Goal: Task Accomplishment & Management: Manage account settings

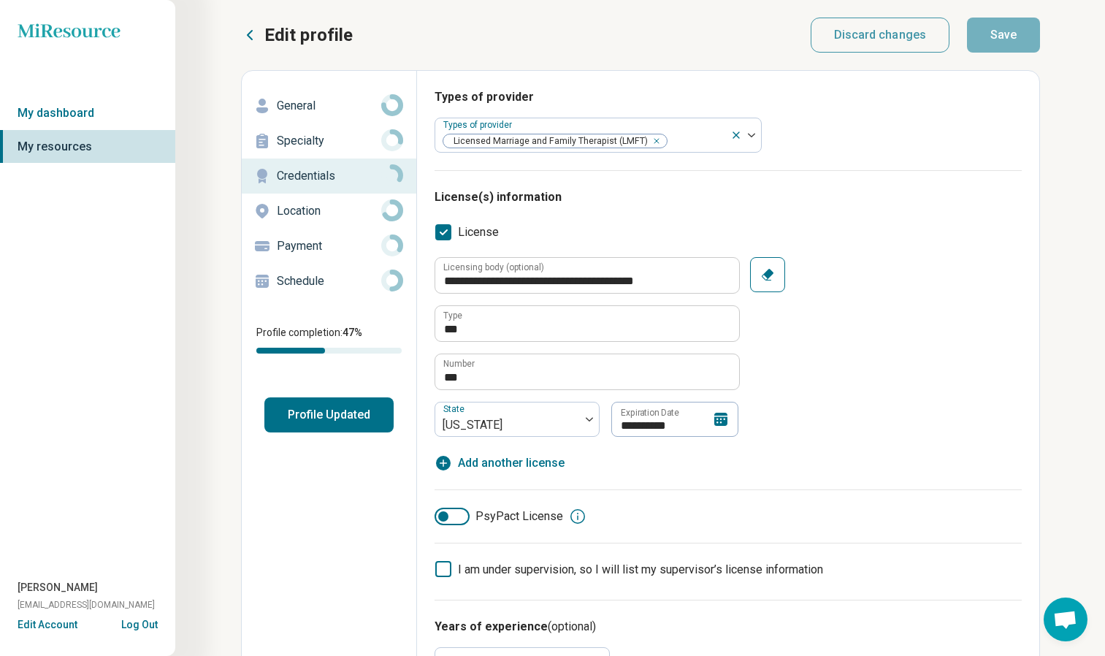
click at [725, 416] on icon at bounding box center [720, 419] width 13 height 13
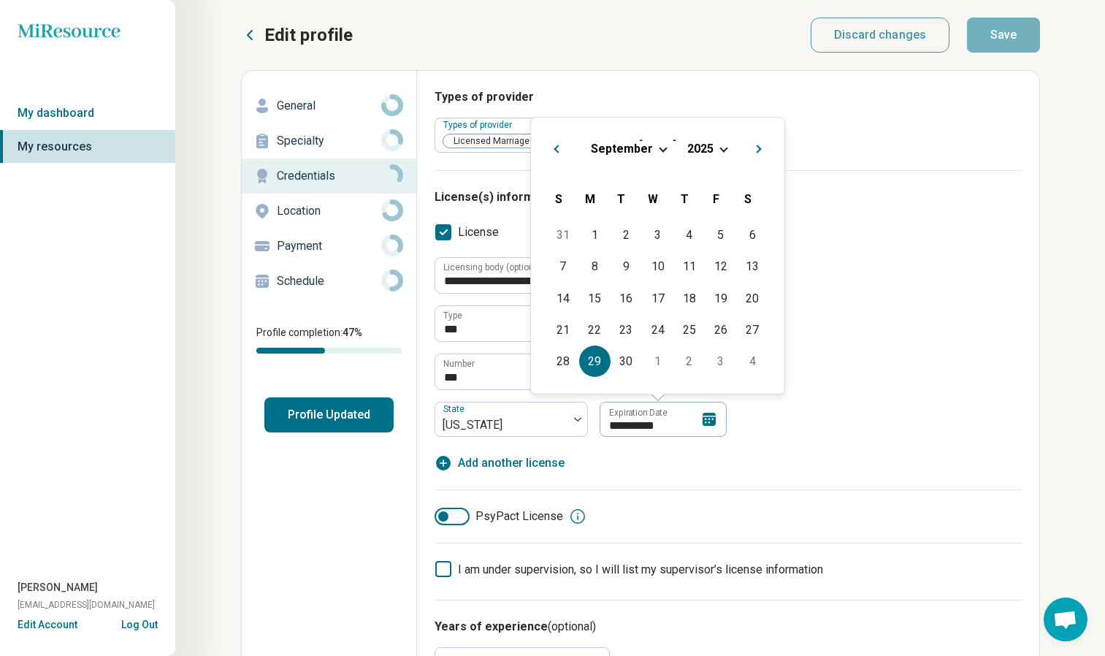
click at [724, 150] on span "Choose Date" at bounding box center [723, 148] width 8 height 8
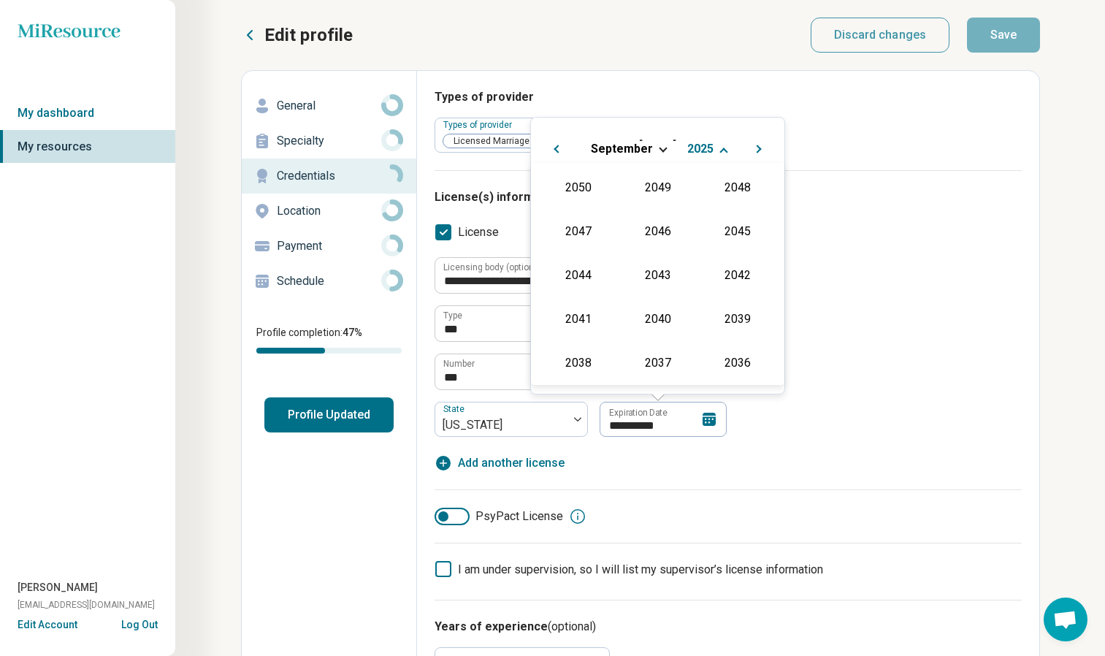
scroll to position [264, 0]
click at [721, 237] on div "2027" at bounding box center [737, 230] width 71 height 26
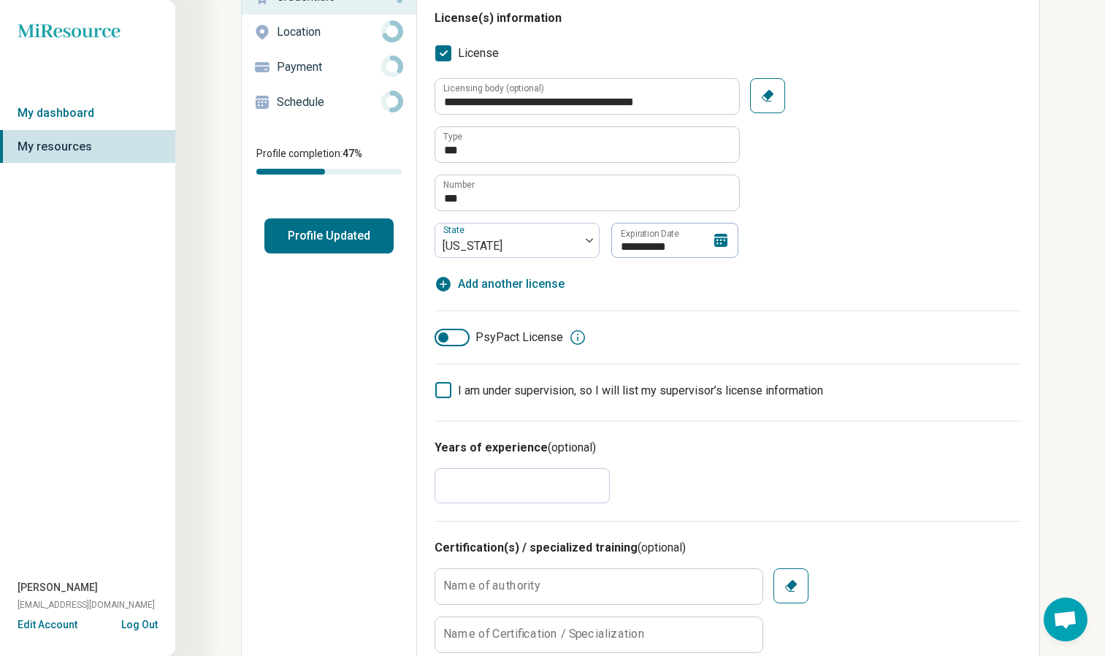
scroll to position [207, 0]
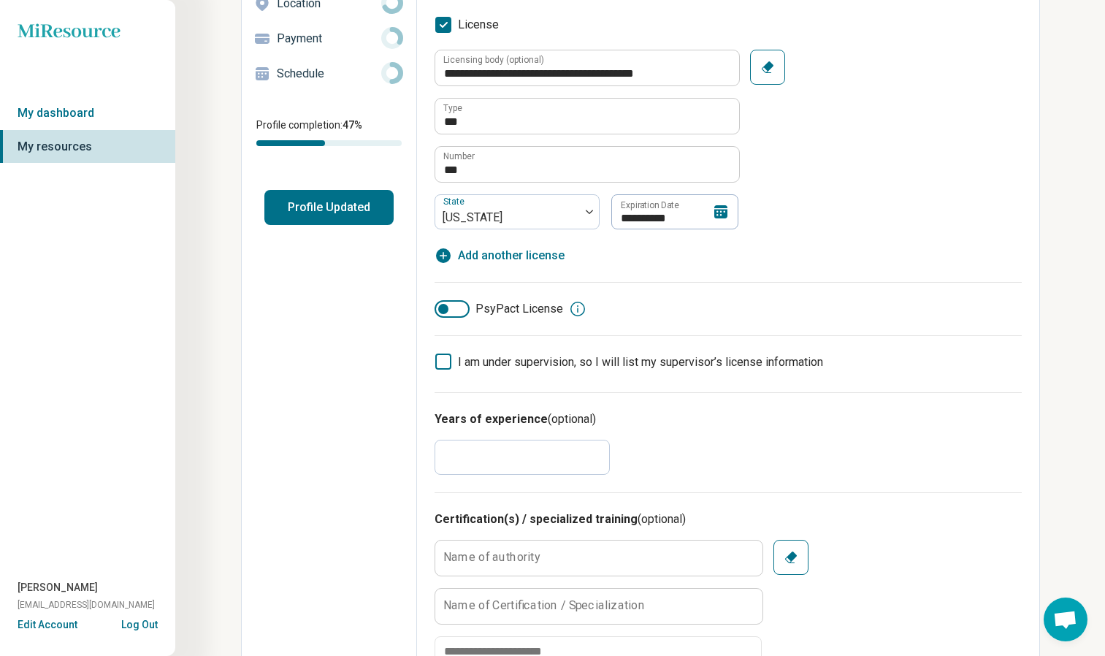
click at [564, 458] on input "*" at bounding box center [521, 457] width 175 height 35
type textarea "*"
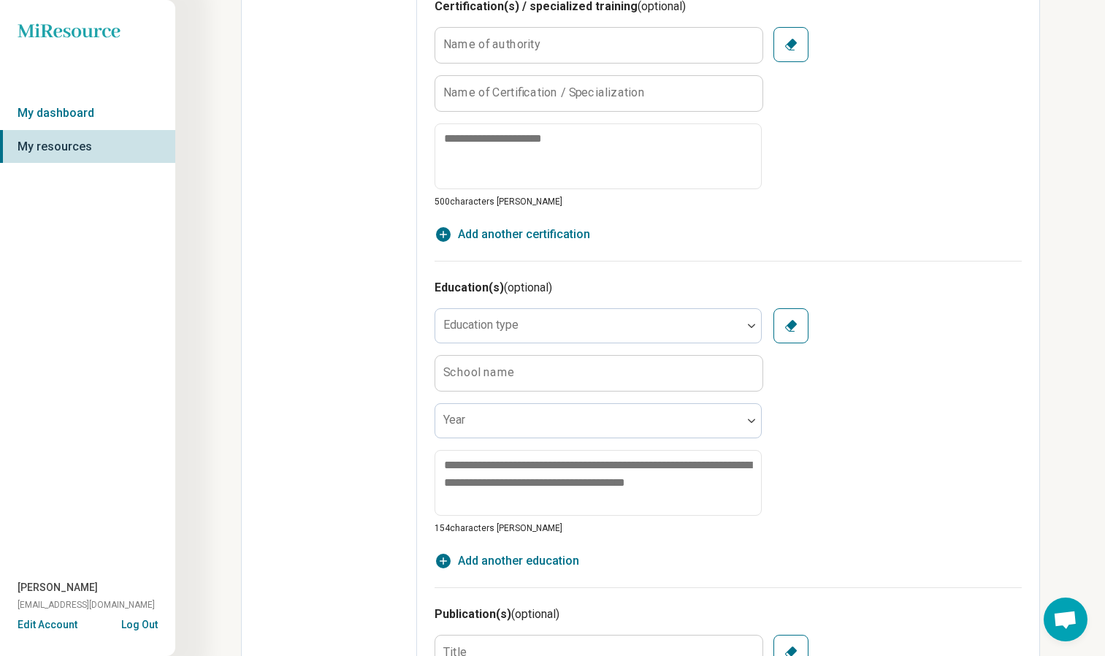
scroll to position [724, 0]
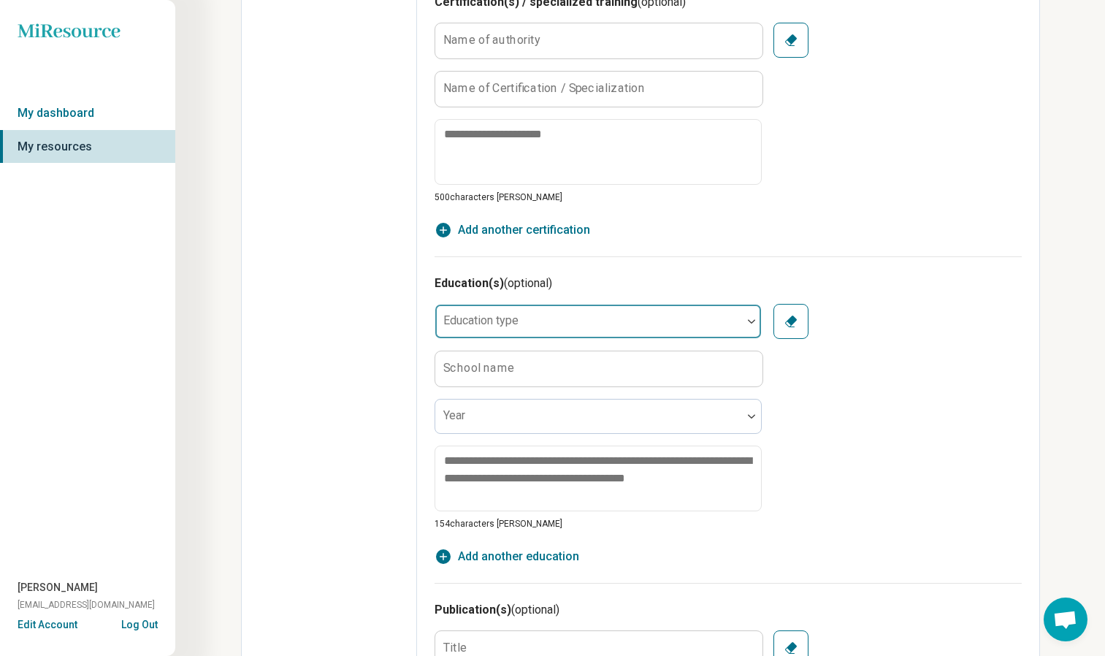
type input "**"
click at [746, 313] on div at bounding box center [751, 321] width 19 height 34
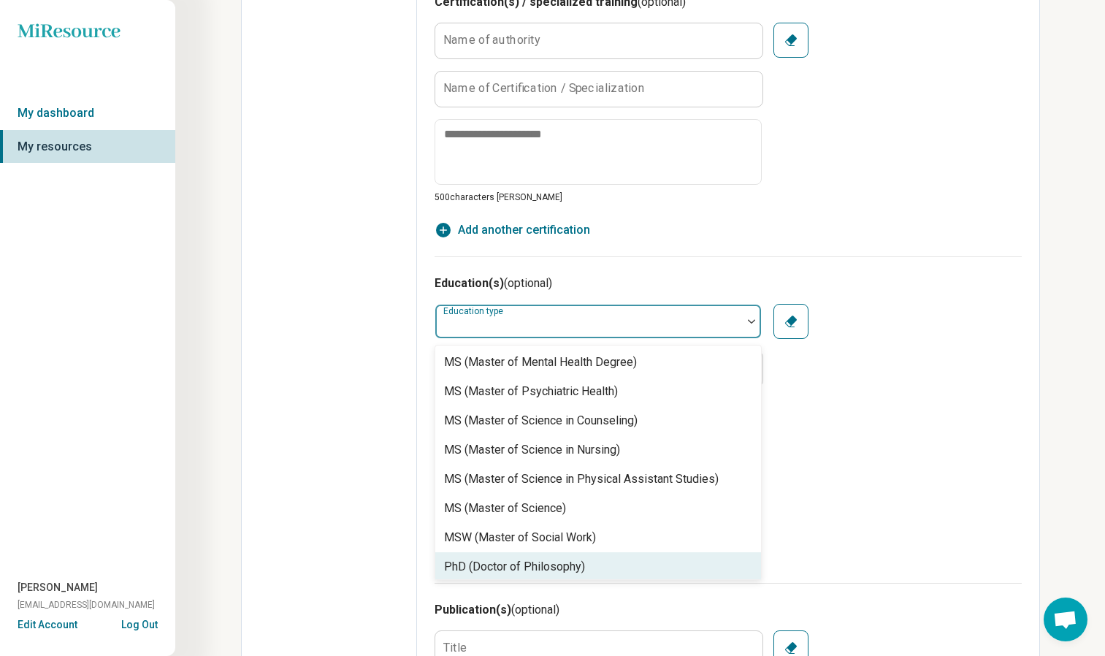
scroll to position [672, 0]
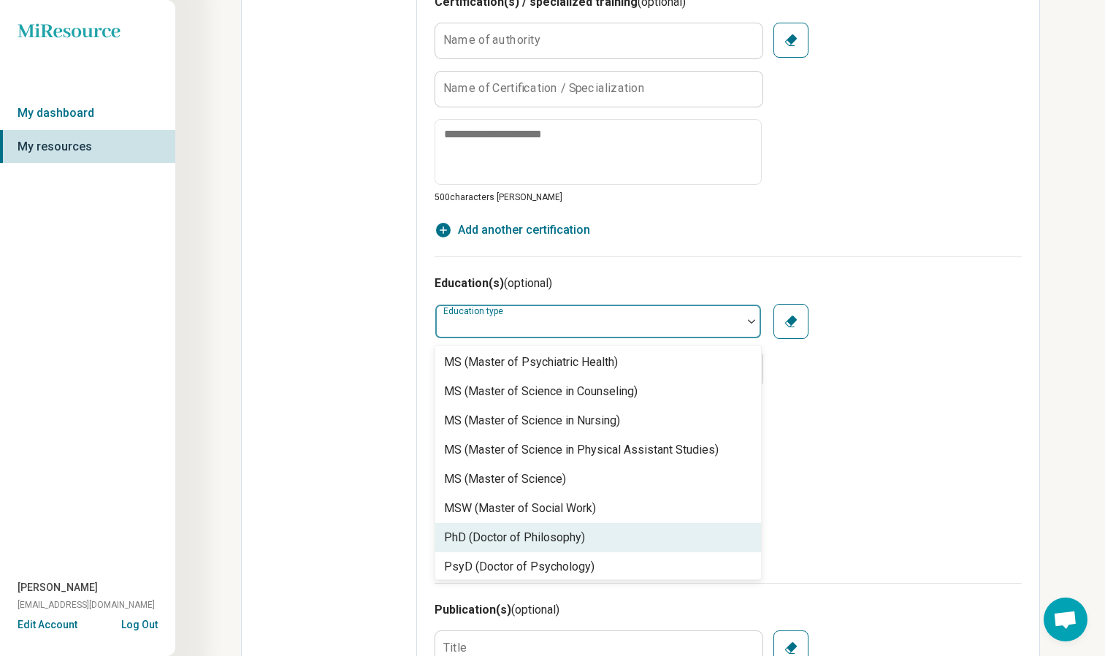
click at [588, 552] on div "PhD (Doctor of Philosophy)" at bounding box center [598, 537] width 326 height 29
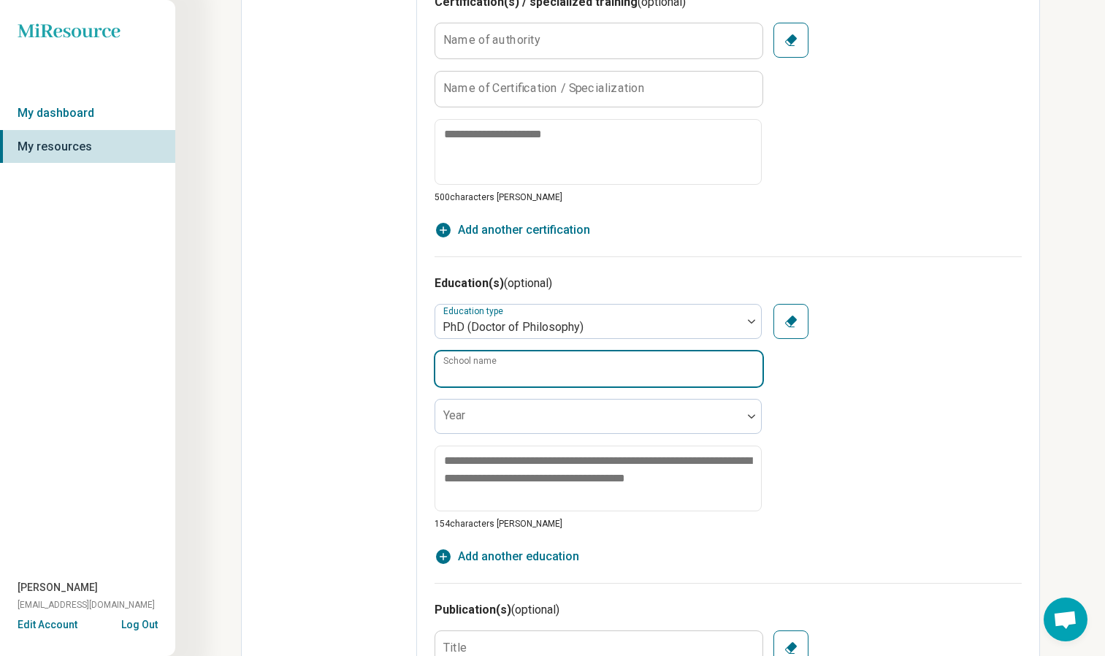
click at [594, 364] on input "School name" at bounding box center [598, 368] width 327 height 35
click at [830, 480] on div "Education type PhD (Doctor of Philosophy) School name Year 154 characters [PERS…" at bounding box center [727, 417] width 587 height 226
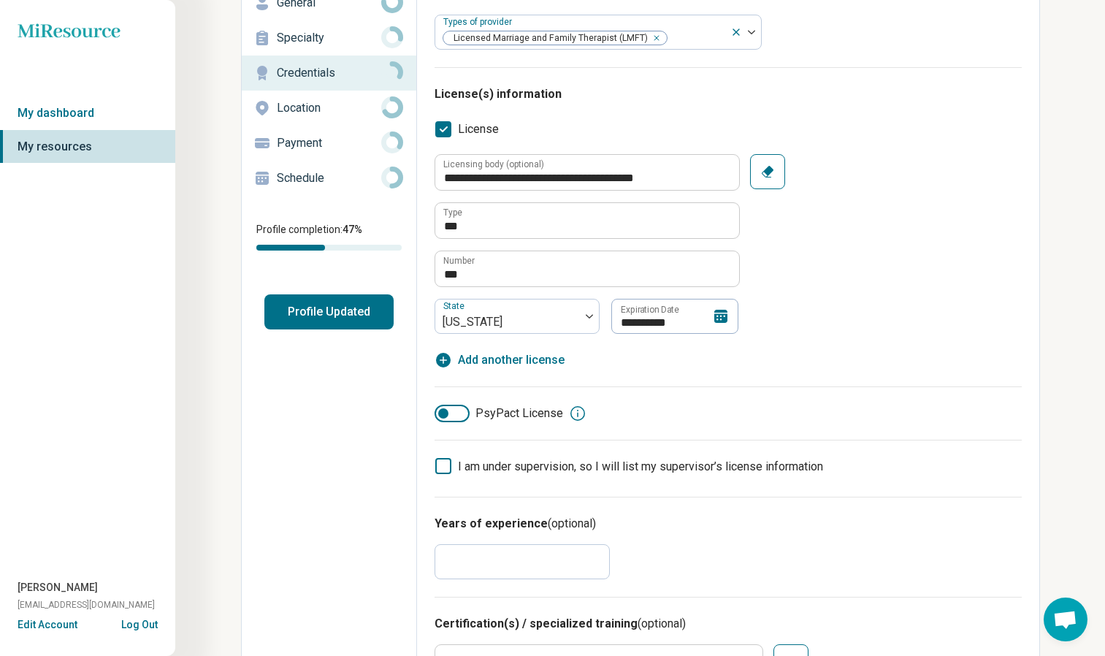
scroll to position [0, 0]
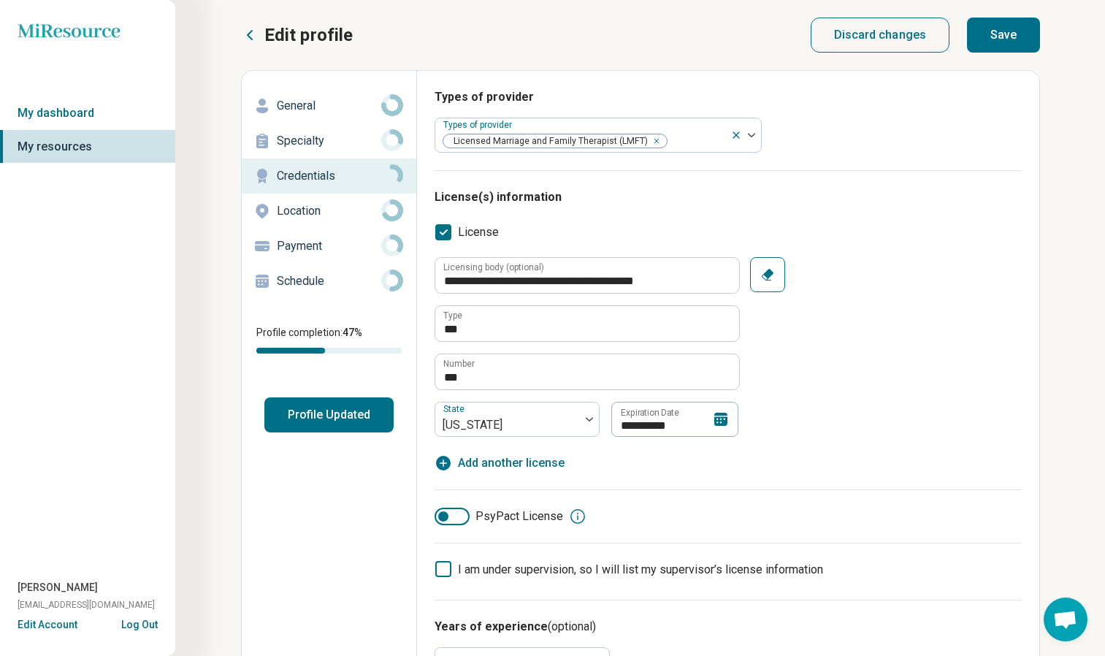
click at [994, 33] on button "Save" at bounding box center [1003, 35] width 73 height 35
type textarea "*"
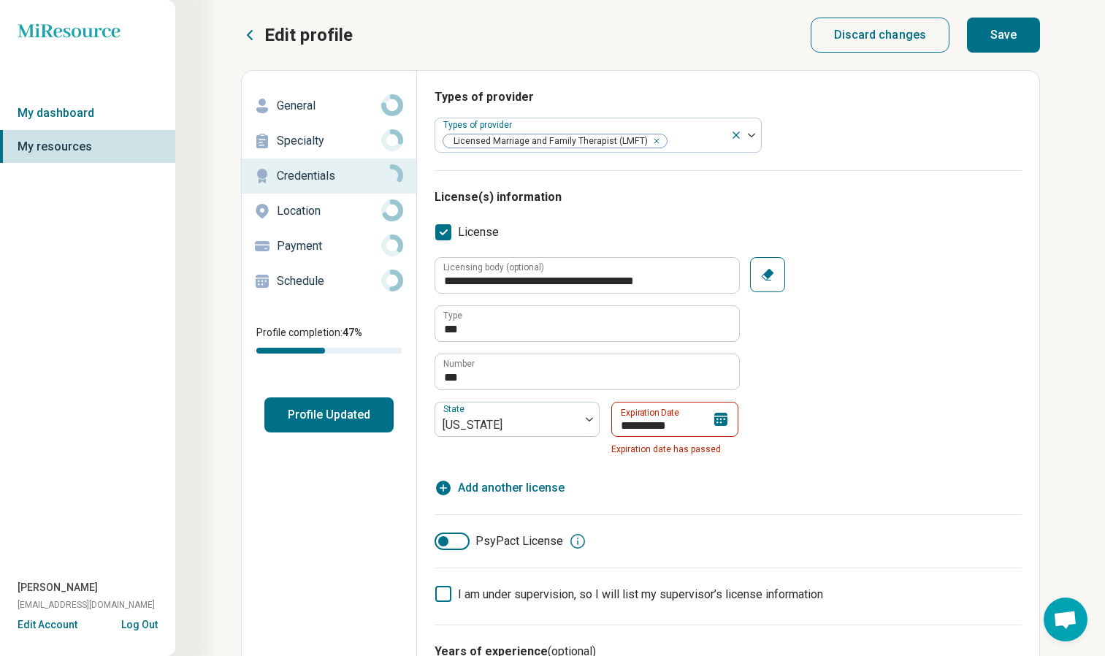
click at [715, 423] on icon at bounding box center [720, 419] width 13 height 13
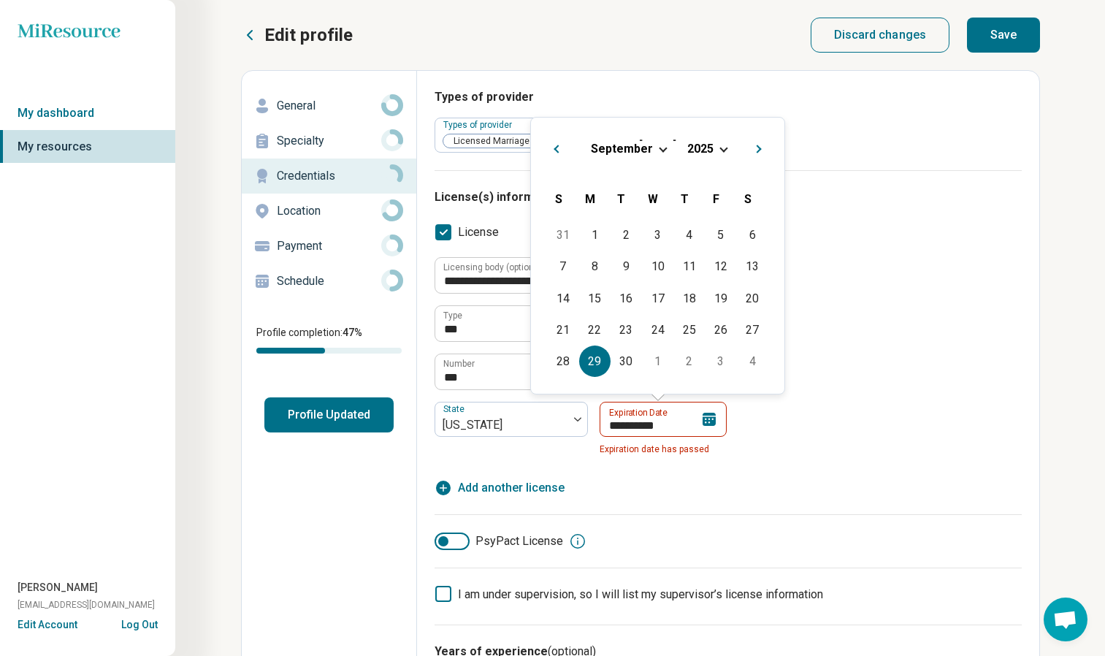
click at [722, 150] on span "Choose Date" at bounding box center [723, 148] width 8 height 8
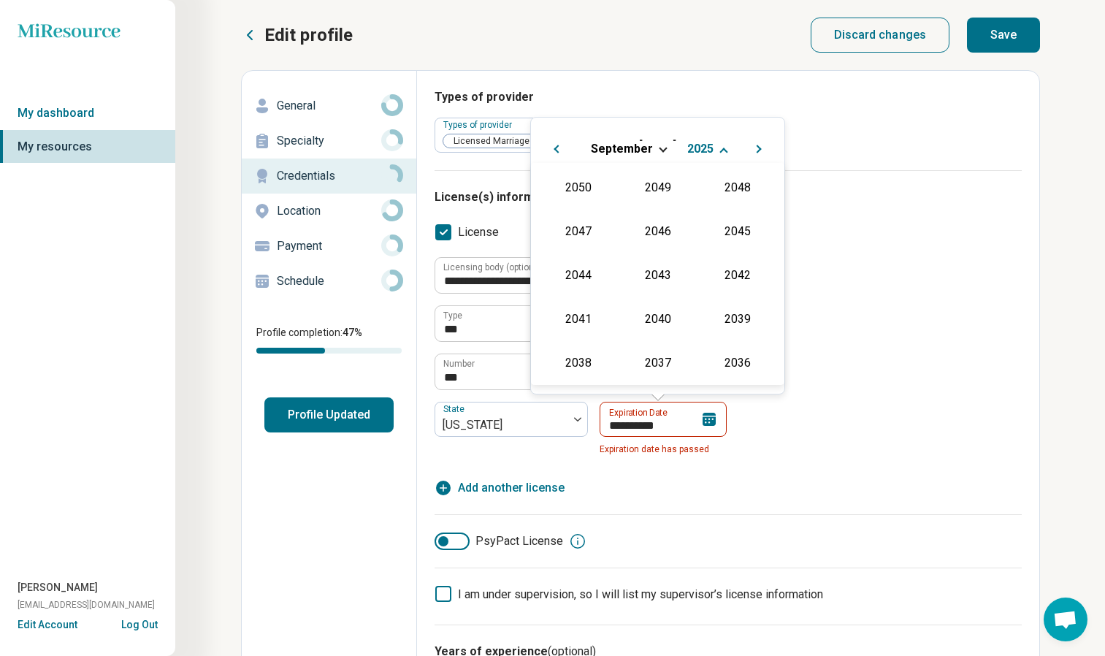
scroll to position [264, 0]
click at [721, 226] on div "2027" at bounding box center [737, 230] width 71 height 26
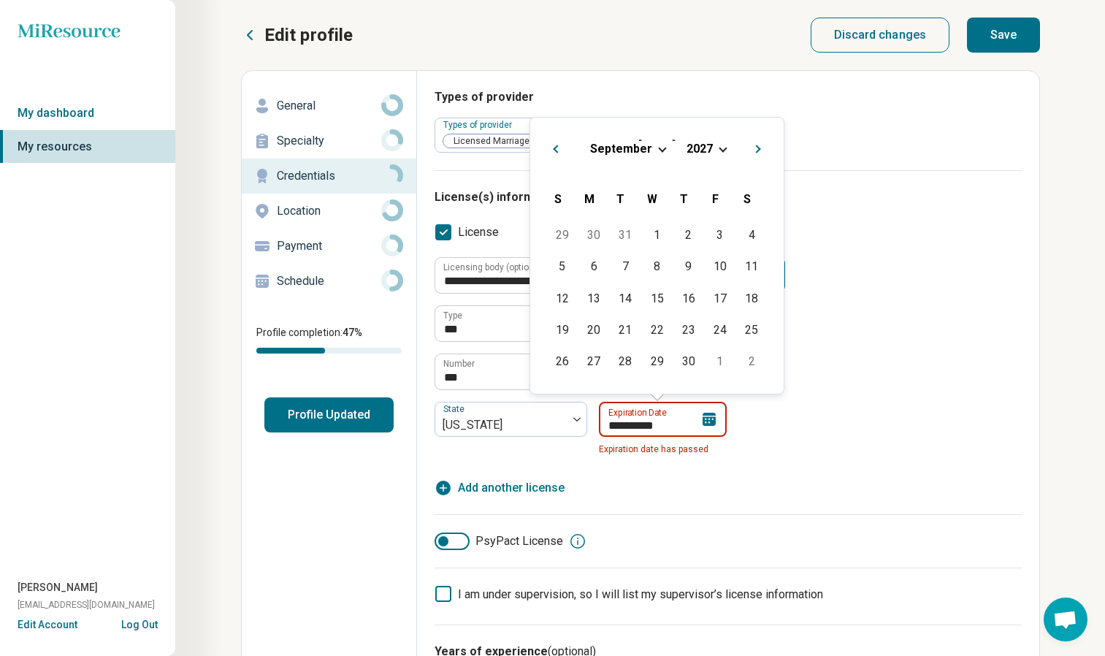
click at [677, 435] on input "**********" at bounding box center [663, 419] width 128 height 35
click at [674, 423] on input "**********" at bounding box center [663, 419] width 128 height 35
click at [626, 361] on div "30" at bounding box center [625, 360] width 31 height 31
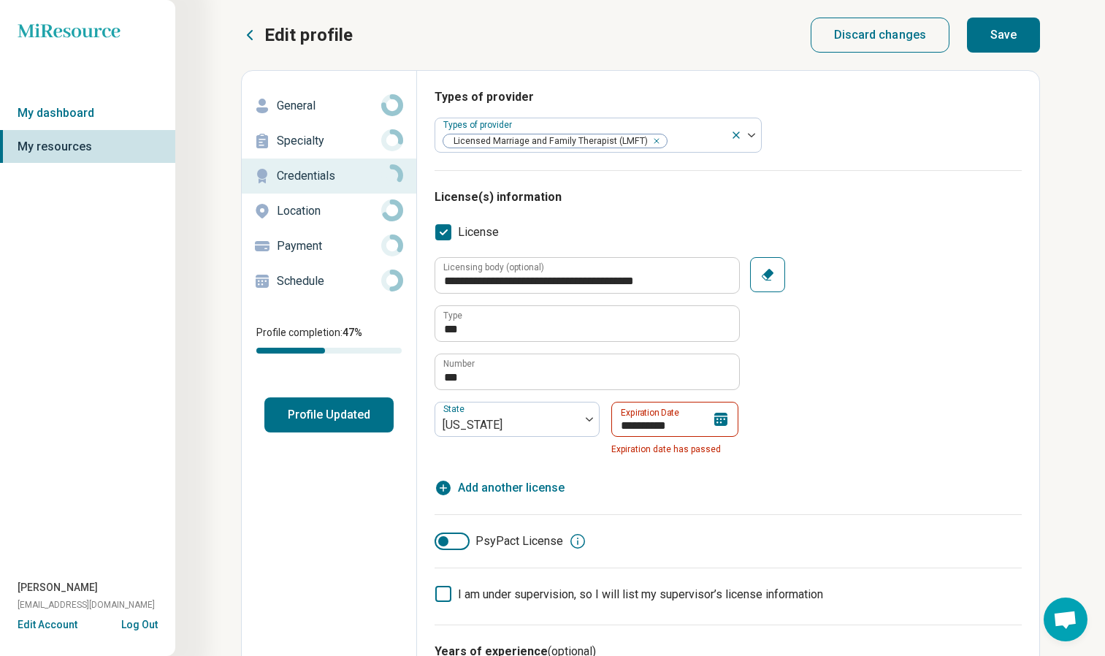
click at [724, 421] on icon at bounding box center [720, 419] width 13 height 13
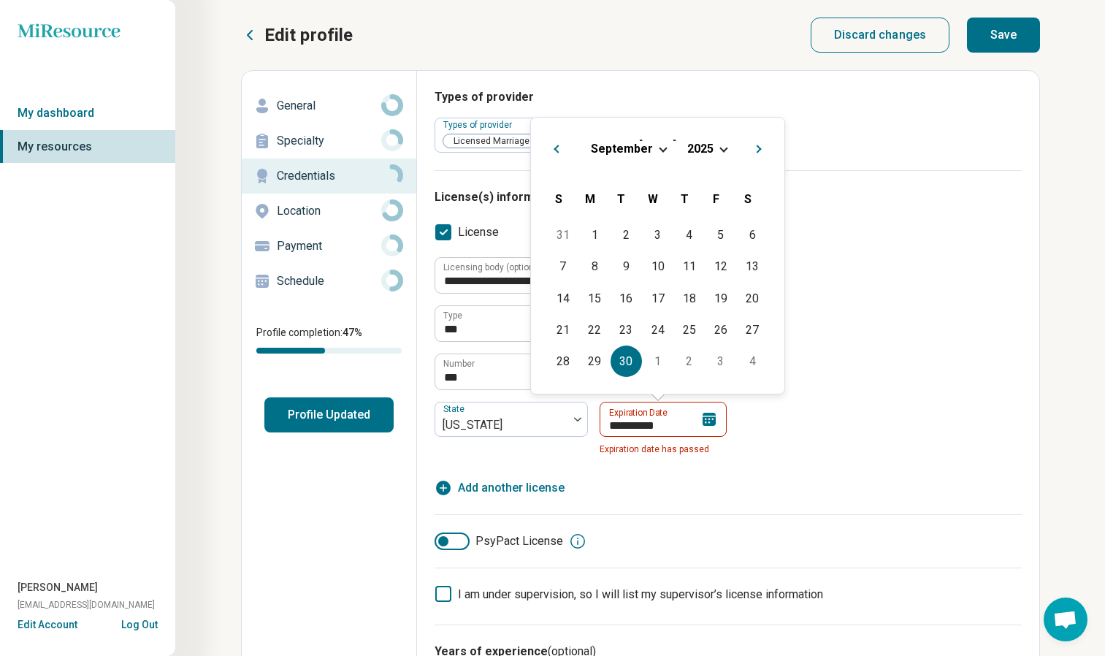
click at [705, 139] on h2 "[DATE]" at bounding box center [657, 145] width 230 height 21
click at [702, 156] on button "2025" at bounding box center [700, 148] width 28 height 15
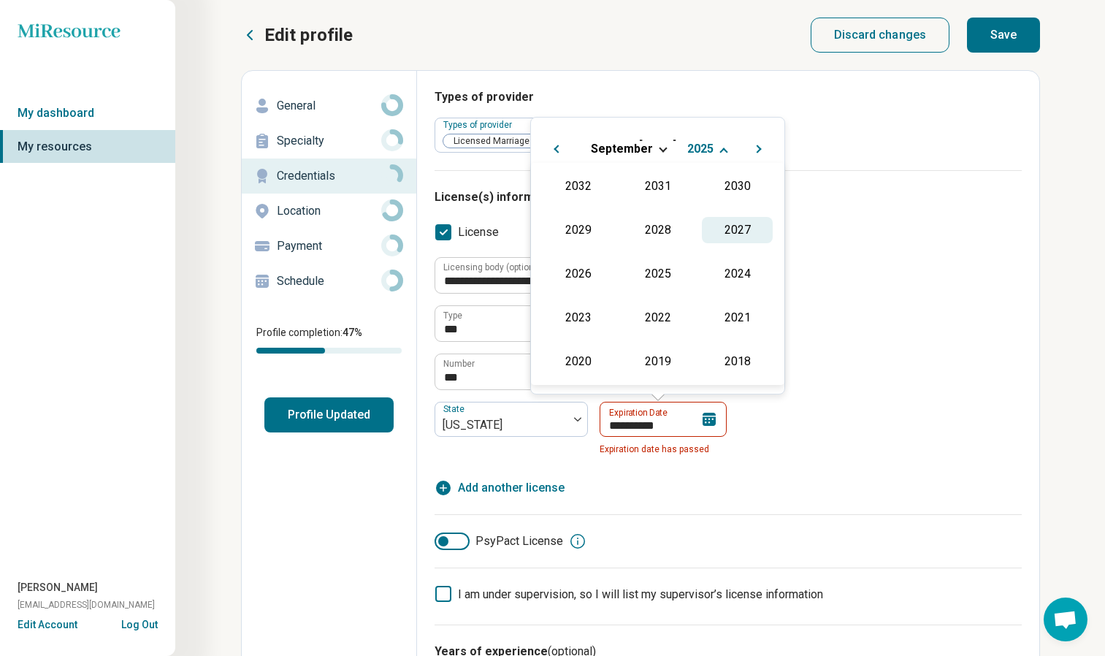
click at [726, 227] on div "2027" at bounding box center [737, 230] width 71 height 26
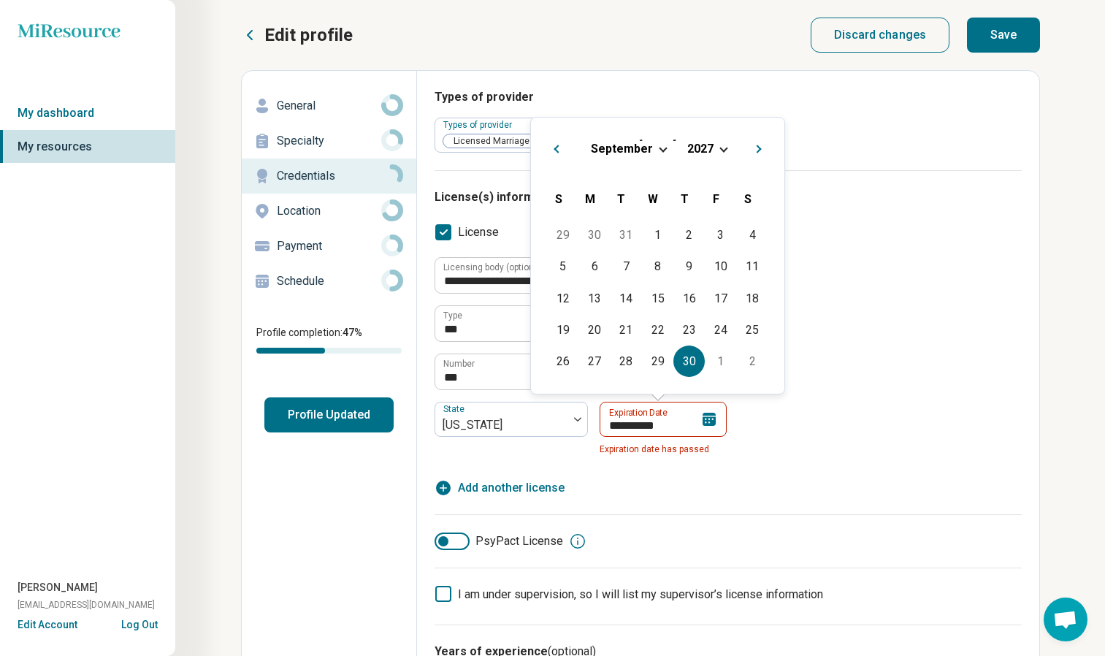
click at [691, 352] on div "30" at bounding box center [688, 360] width 31 height 31
type input "**********"
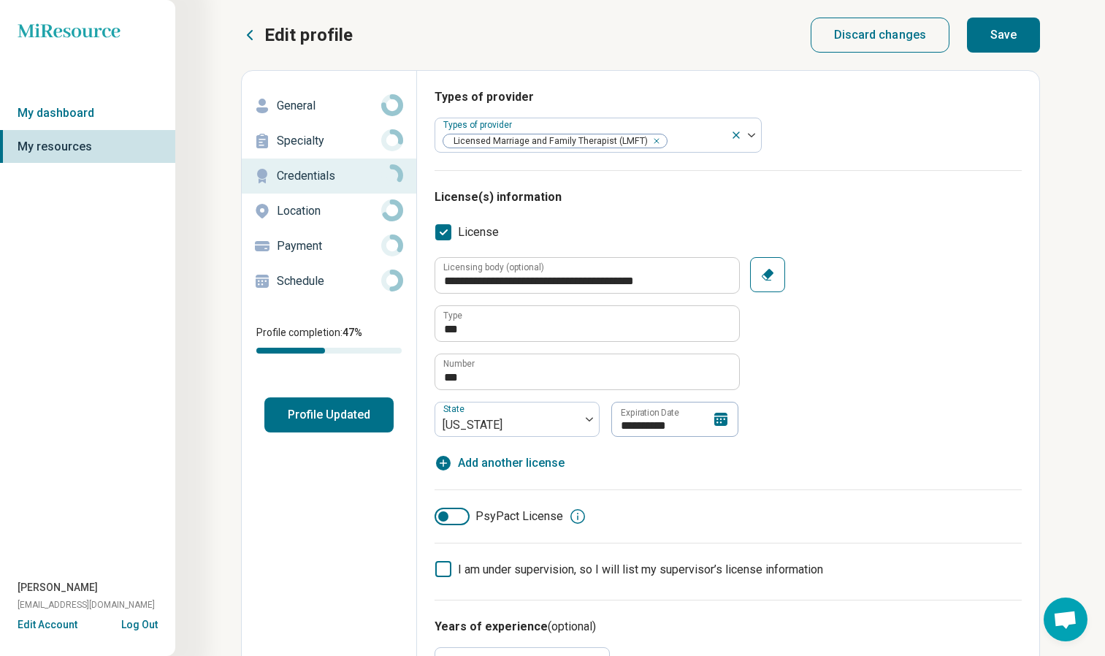
click at [999, 22] on button "Save" at bounding box center [1003, 35] width 73 height 35
click at [1001, 36] on button "Save" at bounding box center [1003, 35] width 73 height 35
type textarea "*"
